Goal: Information Seeking & Learning: Check status

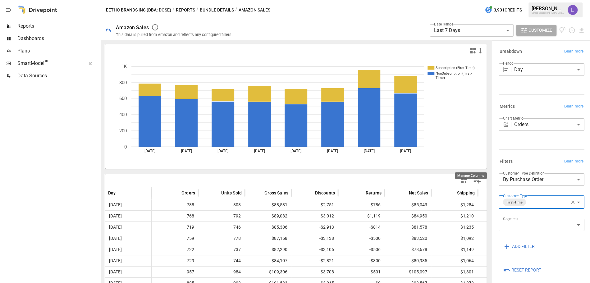
scroll to position [19, 0]
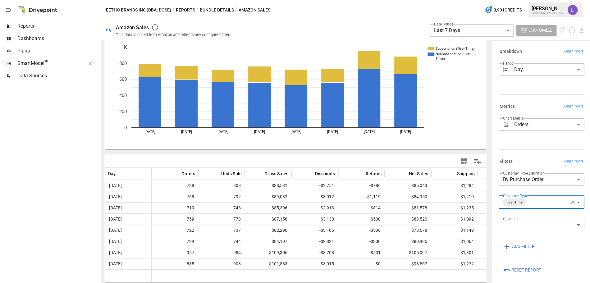
click at [185, 10] on button "Reports" at bounding box center [185, 10] width 19 height 8
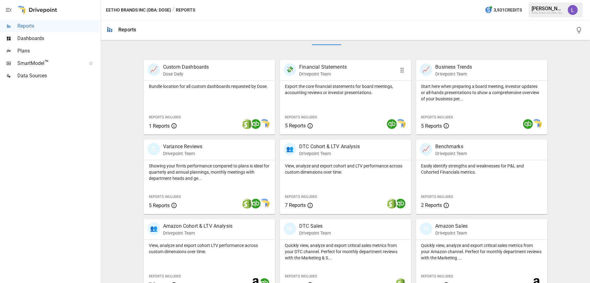
scroll to position [119, 0]
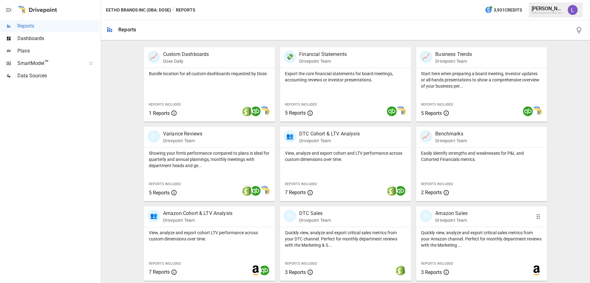
click at [474, 233] on p "Quickly view, analyze and export critical sales metrics from your Amazon channe…" at bounding box center [481, 238] width 121 height 19
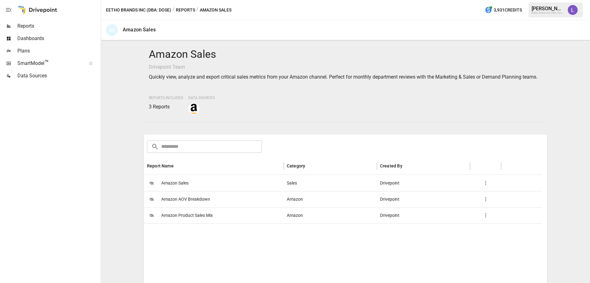
click at [186, 223] on span "Amazon Product Sales Mix" at bounding box center [187, 215] width 52 height 16
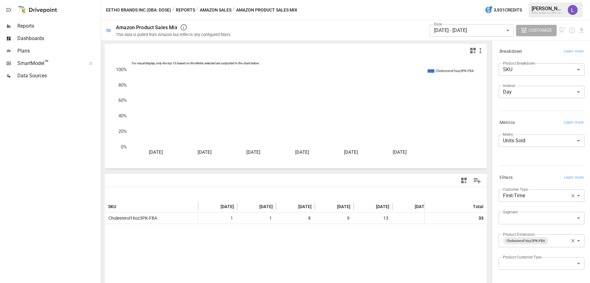
scroll to position [20, 0]
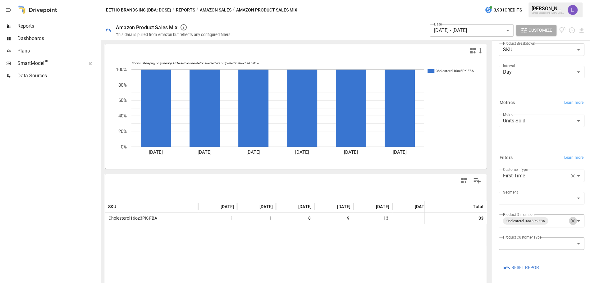
click at [571, 220] on icon "button" at bounding box center [572, 220] width 3 height 3
click at [552, 0] on body "**********" at bounding box center [295, 0] width 590 height 0
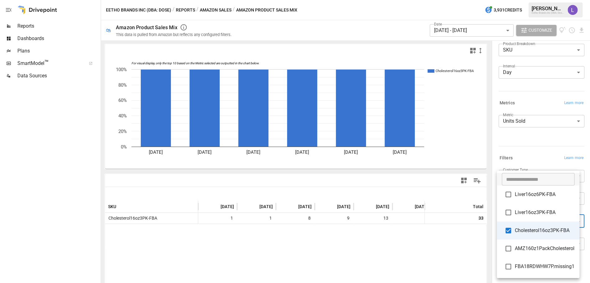
click at [524, 146] on div at bounding box center [295, 141] width 590 height 283
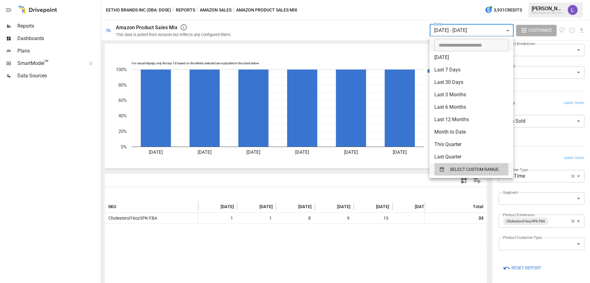
click at [458, 0] on body "**********" at bounding box center [295, 0] width 590 height 0
click at [466, 171] on span "SELECT CUSTOM RANGE" at bounding box center [474, 169] width 49 height 8
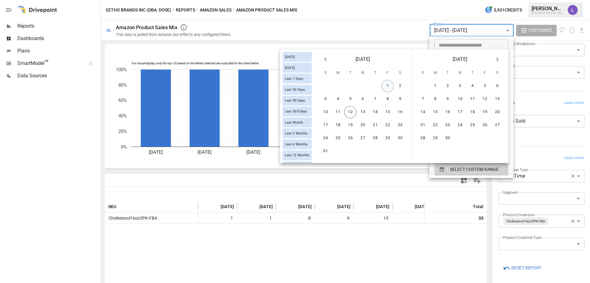
click at [388, 88] on button "1" at bounding box center [387, 86] width 12 height 12
click at [336, 112] on button "11" at bounding box center [338, 112] width 12 height 12
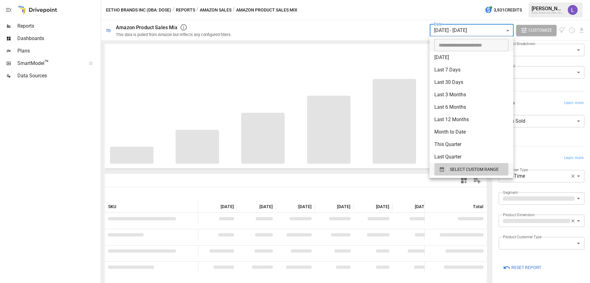
click at [532, 136] on div at bounding box center [295, 141] width 590 height 283
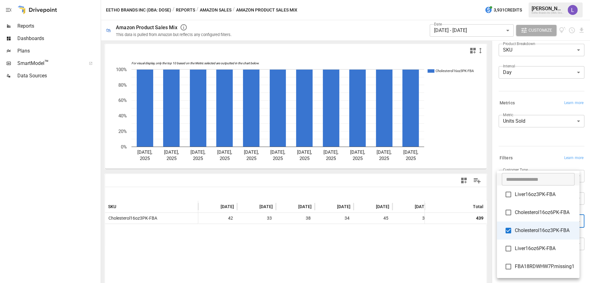
click at [518, 0] on body "**********" at bounding box center [295, 0] width 590 height 0
click at [521, 212] on span "Cholesterol16oz6PK-FBA" at bounding box center [544, 212] width 60 height 7
type input "**********"
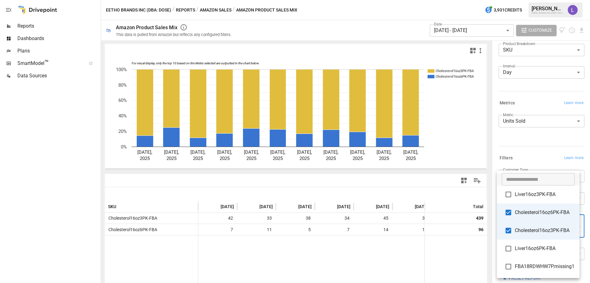
click at [518, 143] on div at bounding box center [295, 141] width 590 height 283
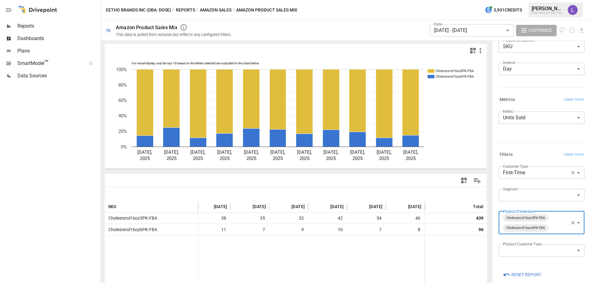
scroll to position [30, 0]
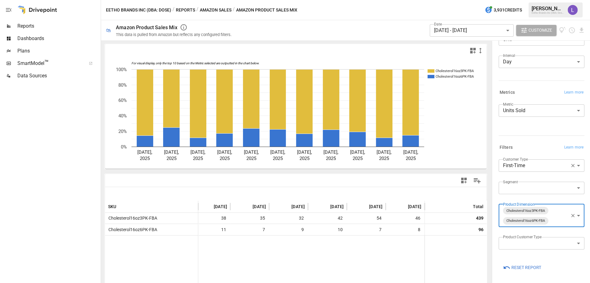
click at [538, 0] on body "Reports Dashboards Plans SmartModel ™ Data Sources Eetho Brands Inc (DBA: Dose)…" at bounding box center [295, 0] width 590 height 0
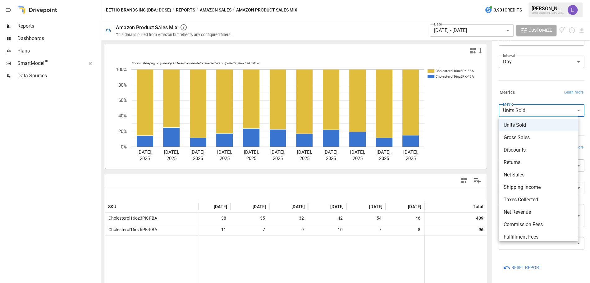
click at [538, 87] on div at bounding box center [295, 141] width 590 height 283
